Goal: Transaction & Acquisition: Purchase product/service

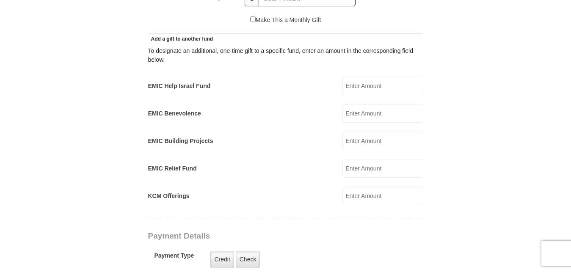
scroll to position [475, 0]
click at [378, 80] on input "EMIC Help Israel Fund" at bounding box center [382, 86] width 81 height 19
type input "25"
click at [514, 134] on form "[GEOGRAPHIC_DATA][DEMOGRAPHIC_DATA] Online Giving Because of gifts like yours, …" at bounding box center [285, 185] width 482 height 1252
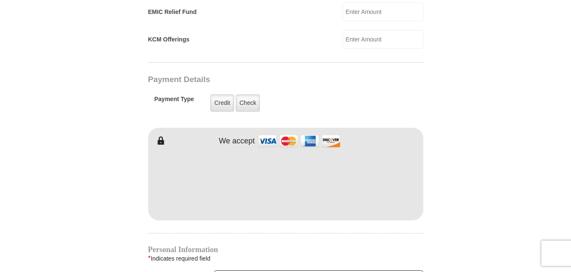
scroll to position [691, 0]
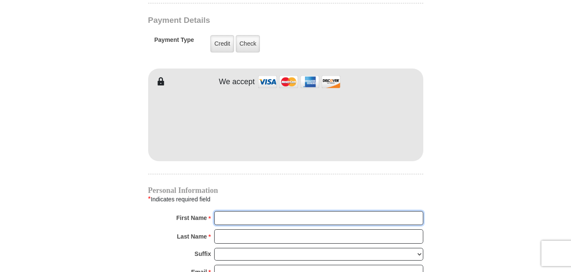
click at [268, 211] on input "First Name *" at bounding box center [318, 218] width 209 height 14
type input "m"
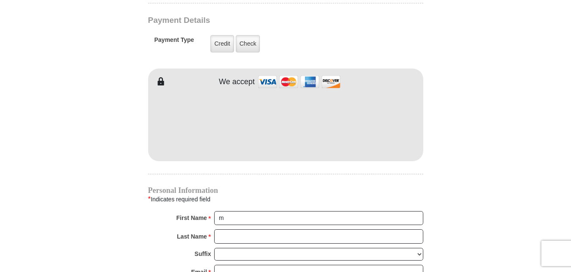
type input "1237 [PERSON_NAME]"
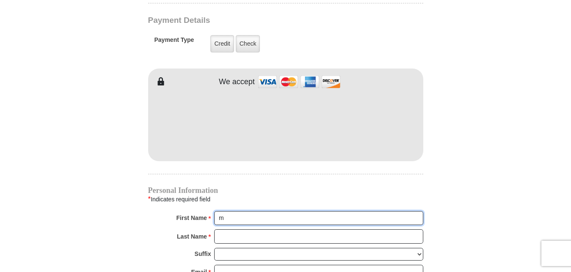
type input "[PERSON_NAME]"
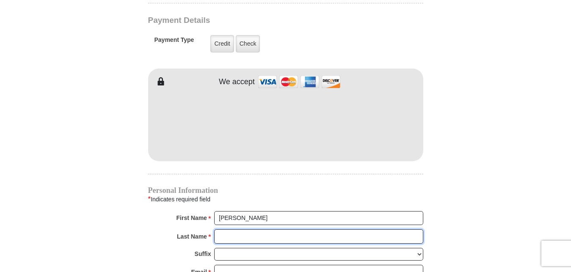
type input "Forbes"
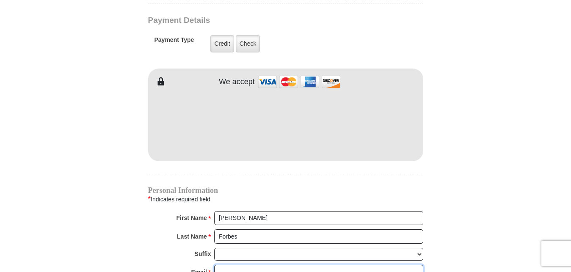
type input "[EMAIL_ADDRESS][DOMAIN_NAME]"
click at [17, 185] on body "[GEOGRAPHIC_DATA][DEMOGRAPHIC_DATA] Online Giving Because of gifts like yours, …" at bounding box center [285, 91] width 571 height 1564
type input "1237 [PERSON_NAME]"
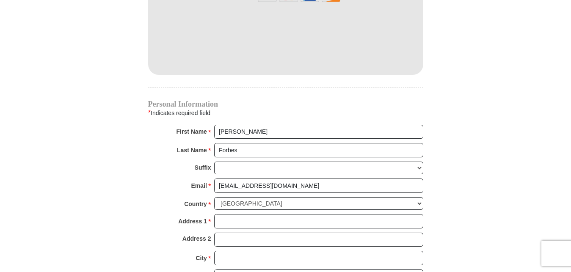
scroll to position [475, 0]
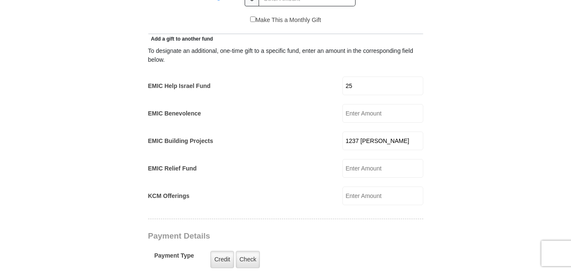
drag, startPoint x: 406, startPoint y: 132, endPoint x: 110, endPoint y: 102, distance: 297.4
click at [342, 132] on input "1237 [PERSON_NAME]" at bounding box center [382, 141] width 81 height 19
drag, startPoint x: 134, startPoint y: 94, endPoint x: 124, endPoint y: 91, distance: 9.8
click at [132, 91] on form "[GEOGRAPHIC_DATA][DEMOGRAPHIC_DATA] Online Giving Because of gifts like yours, …" at bounding box center [285, 185] width 482 height 1252
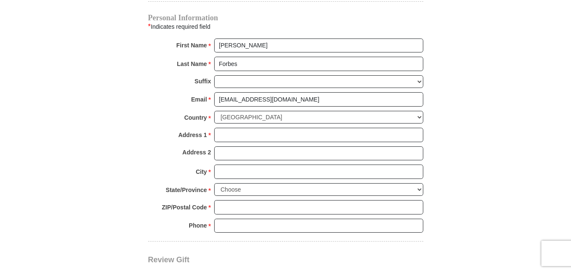
scroll to position [1036, 0]
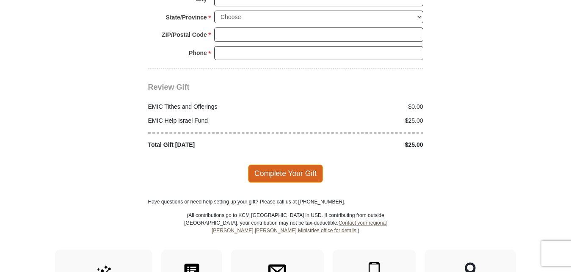
click at [282, 165] on span "Complete Your Gift" at bounding box center [285, 174] width 75 height 18
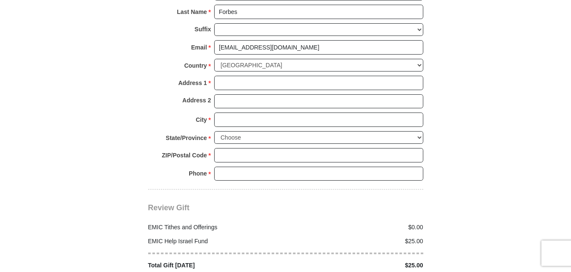
scroll to position [950, 0]
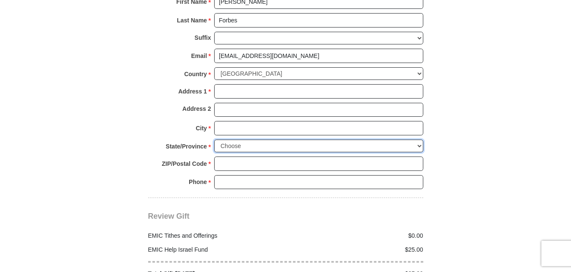
select select "[GEOGRAPHIC_DATA]"
click option "[US_STATE]" at bounding box center [0, 0] width 0 height 0
click at [230, 157] on input "ZIP/Postal Code *" at bounding box center [318, 164] width 209 height 14
type input "76179"
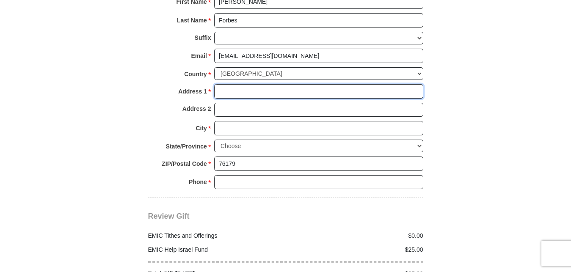
type input "[STREET_ADDRESS][PERSON_NAME]"
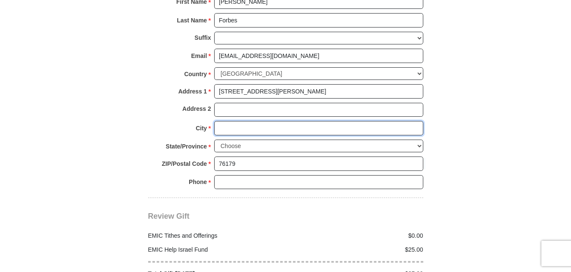
type input "Saginaw"
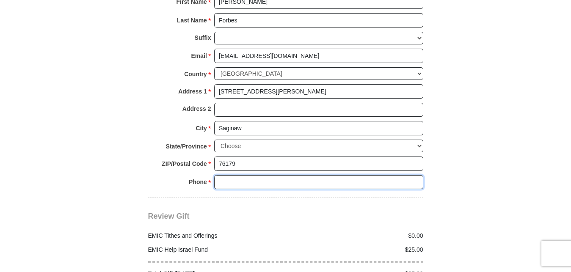
type input "8173662362"
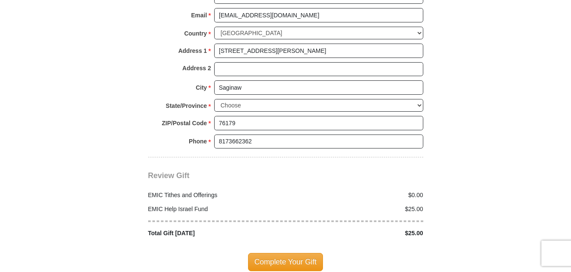
scroll to position [993, 0]
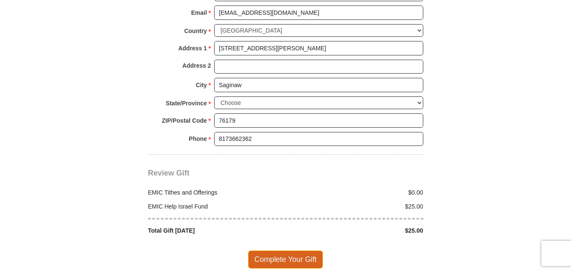
click at [272, 251] on span "Complete Your Gift" at bounding box center [285, 260] width 75 height 18
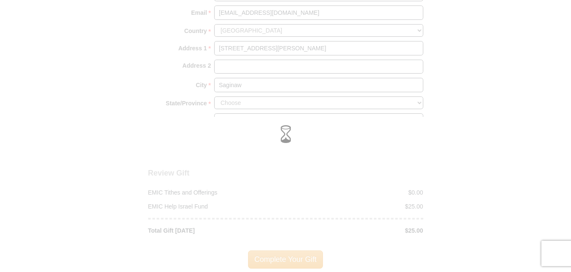
scroll to position [950, 0]
